Goal: Find specific page/section: Find specific page/section

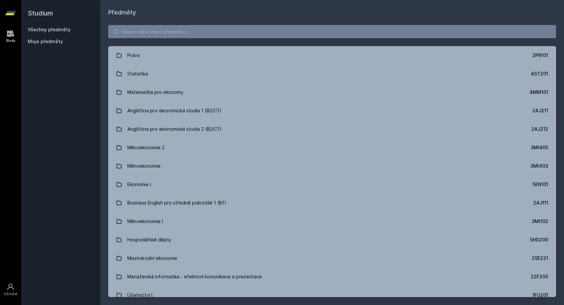
click at [177, 33] on input "search" at bounding box center [332, 31] width 448 height 13
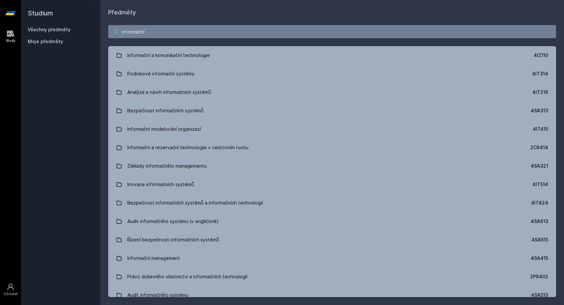
type input "informační"
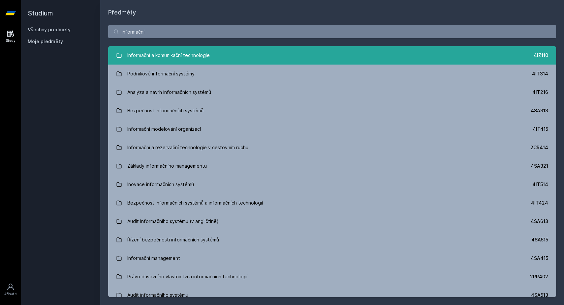
click at [241, 61] on link "Informační a komunikační technologie 4IZ110" at bounding box center [332, 55] width 448 height 18
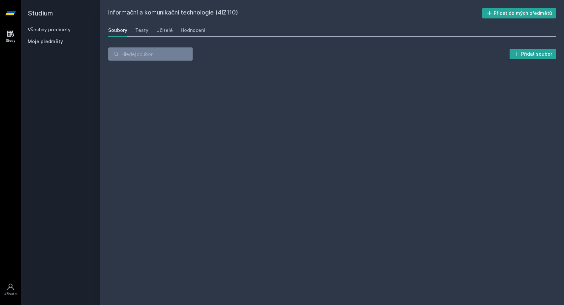
click at [227, 12] on h2 "Informační a komunikační technologie (4IZ110)" at bounding box center [295, 13] width 374 height 11
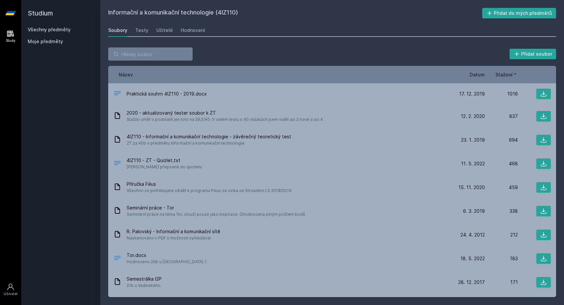
copy h2 "4IZ110"
click at [216, 53] on div "Přidat soubor" at bounding box center [332, 53] width 448 height 13
click at [484, 76] on span "Datum" at bounding box center [477, 74] width 15 height 7
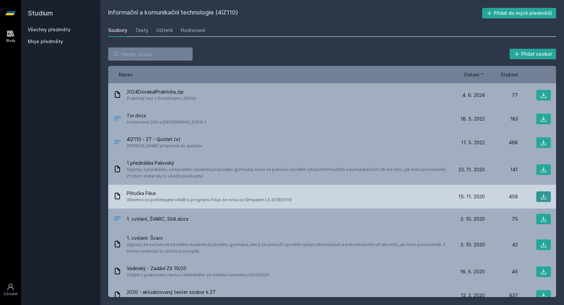
click at [536, 198] on button at bounding box center [543, 197] width 15 height 11
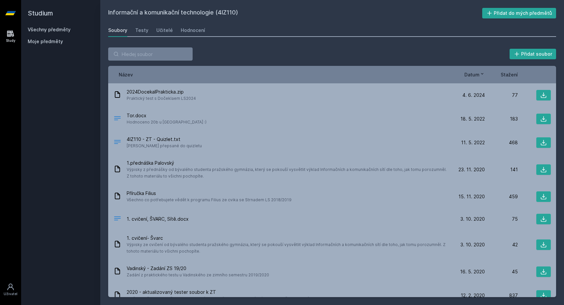
click at [440, 23] on div "Informační a komunikační technologie (4IZ110) Přidat do mých předmětů [GEOGRAPH…" at bounding box center [332, 153] width 448 height 290
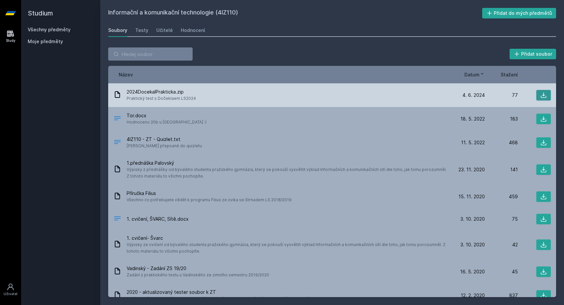
click at [540, 97] on icon at bounding box center [543, 95] width 7 height 7
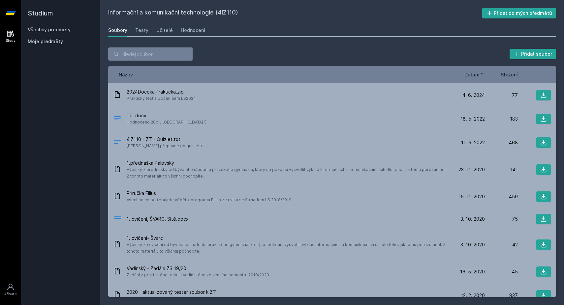
click at [300, 54] on div "Přidat soubor" at bounding box center [332, 53] width 448 height 13
